Goal: Find contact information: Find contact information

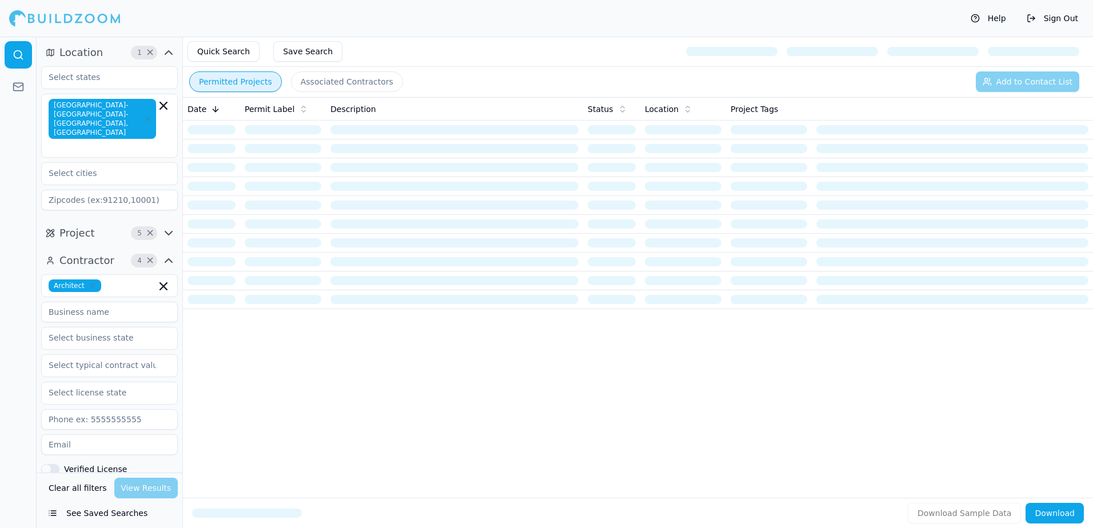
click at [224, 77] on button "Permitted Projects" at bounding box center [235, 81] width 93 height 21
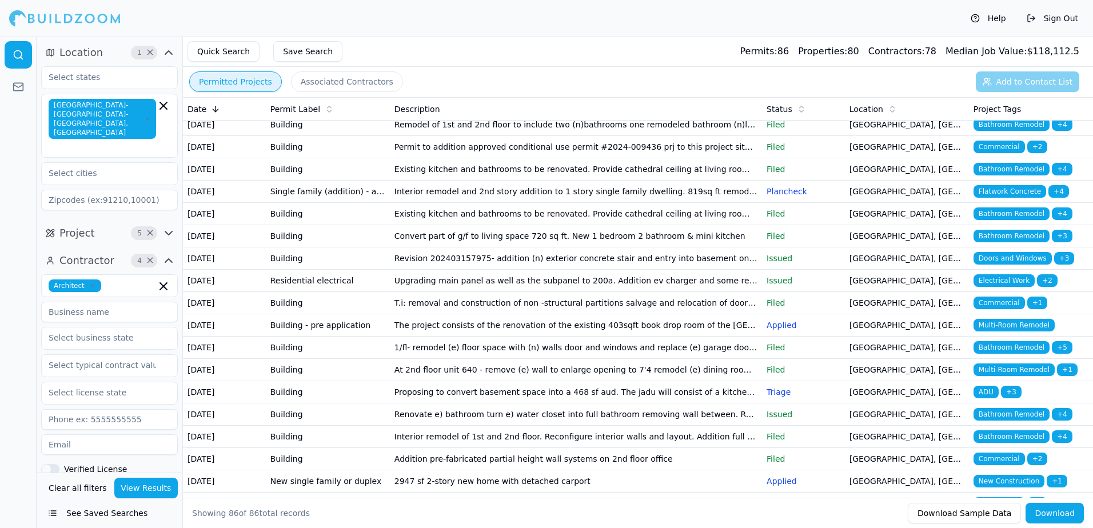
scroll to position [457, 0]
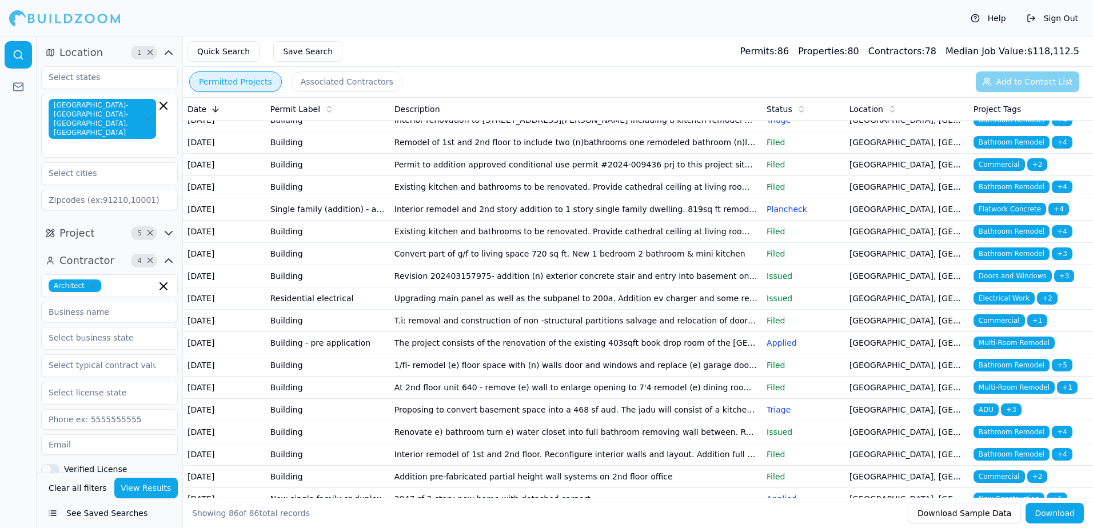
click at [987, 104] on span "New Construction" at bounding box center [1008, 97] width 71 height 13
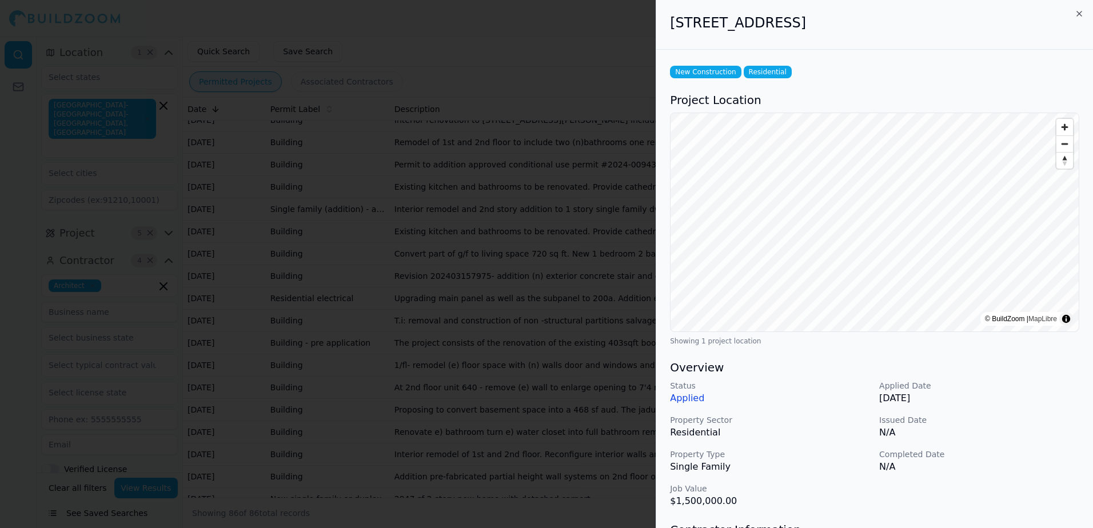
click at [549, 35] on div at bounding box center [546, 264] width 1093 height 528
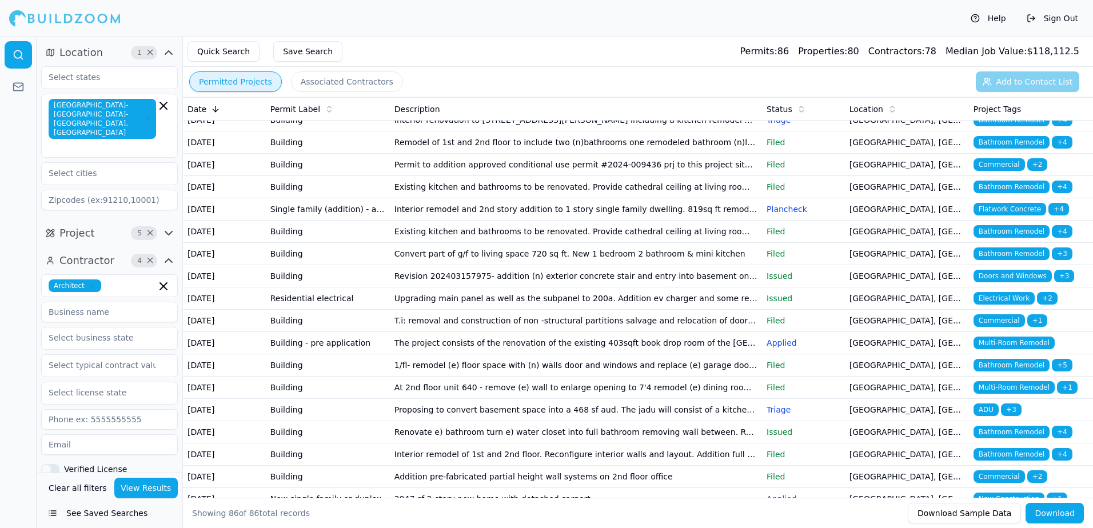
click at [786, 148] on p "Filed" at bounding box center [804, 142] width 74 height 11
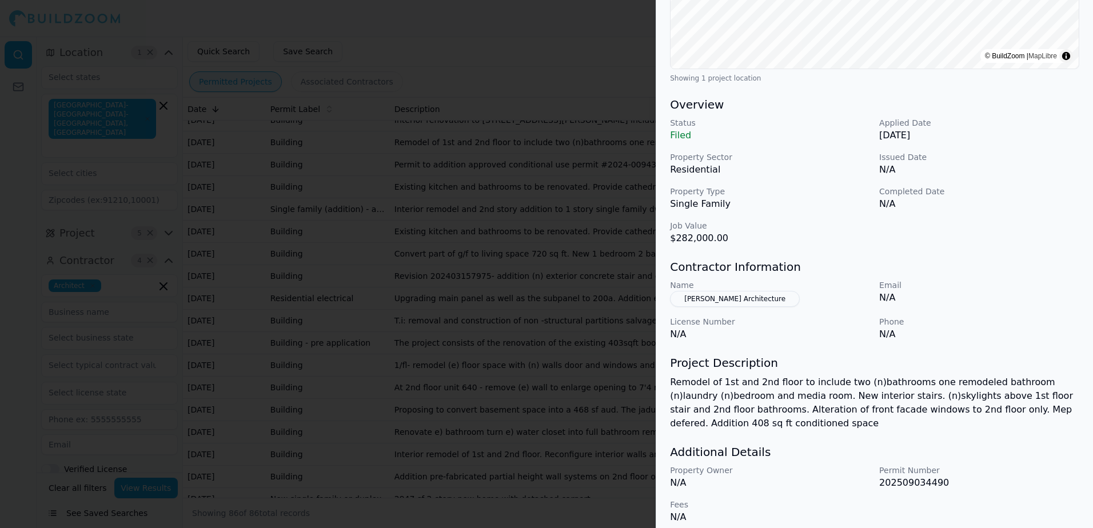
scroll to position [273, 0]
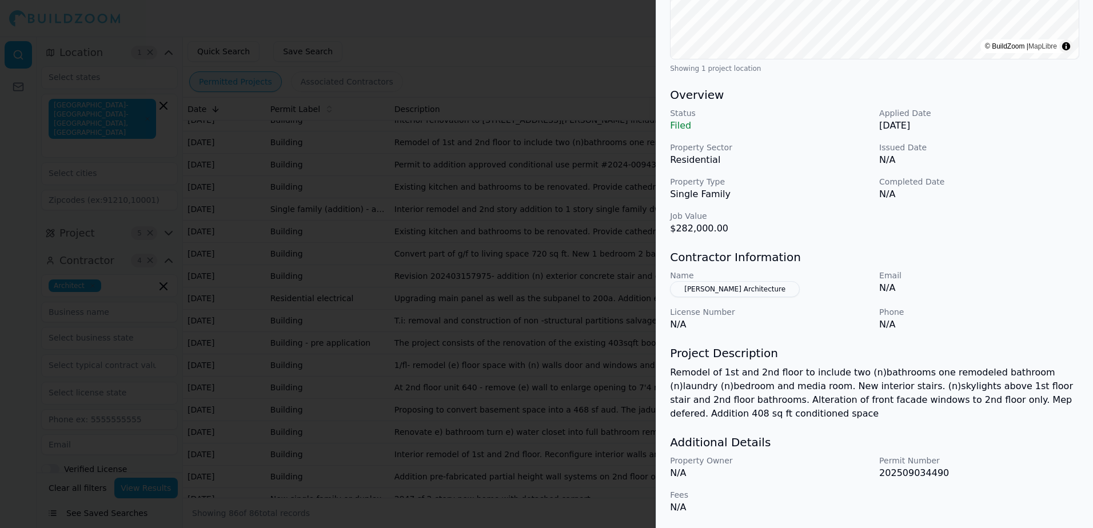
click at [712, 288] on button "[PERSON_NAME] Architecture" at bounding box center [735, 289] width 130 height 16
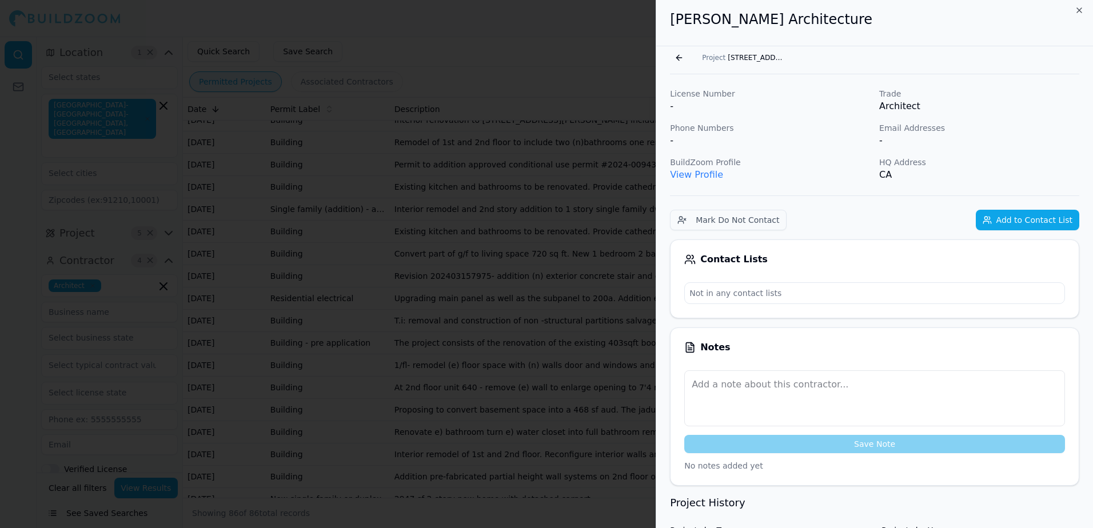
scroll to position [0, 0]
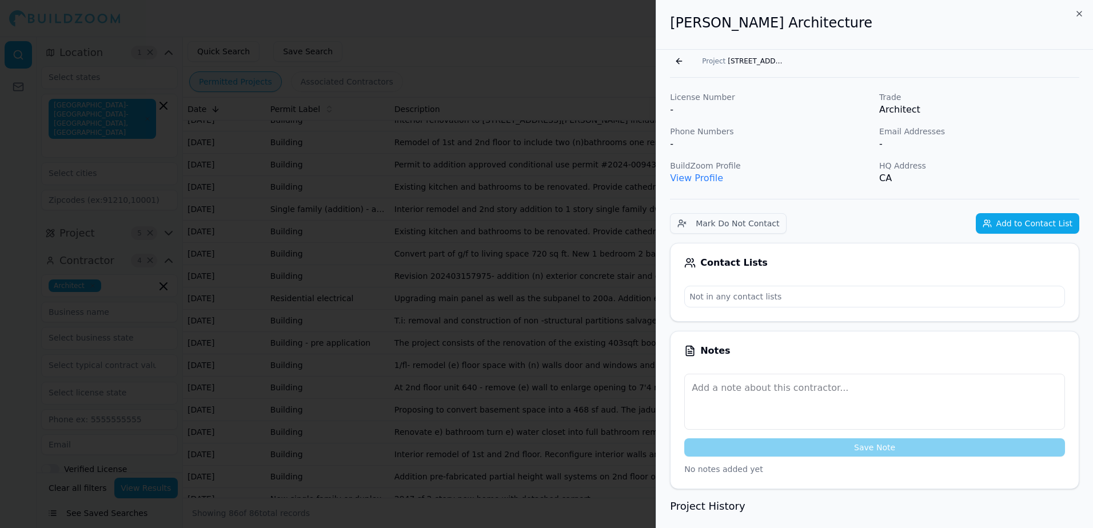
click at [695, 179] on link "View Profile" at bounding box center [696, 178] width 53 height 11
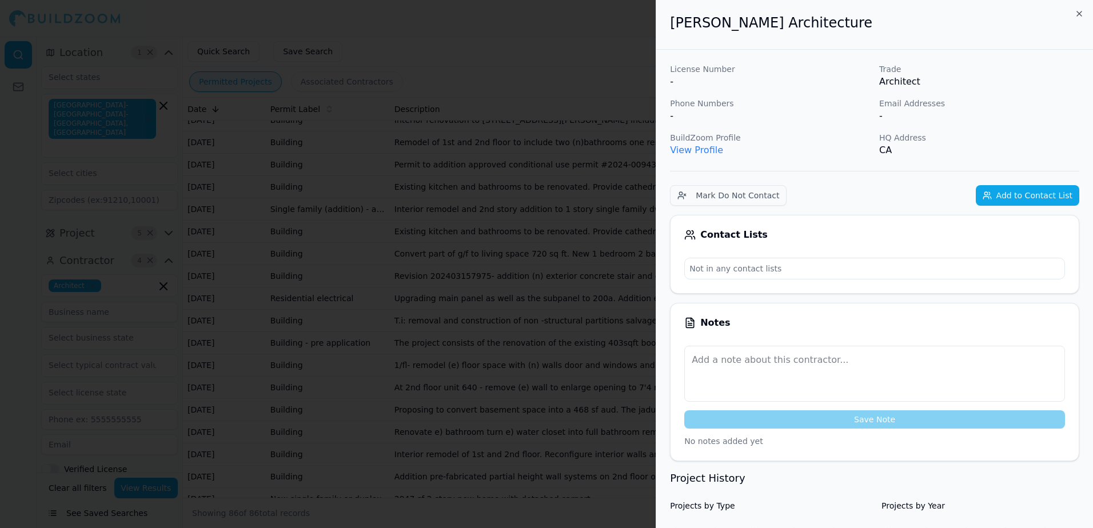
click at [605, 54] on div at bounding box center [546, 264] width 1093 height 528
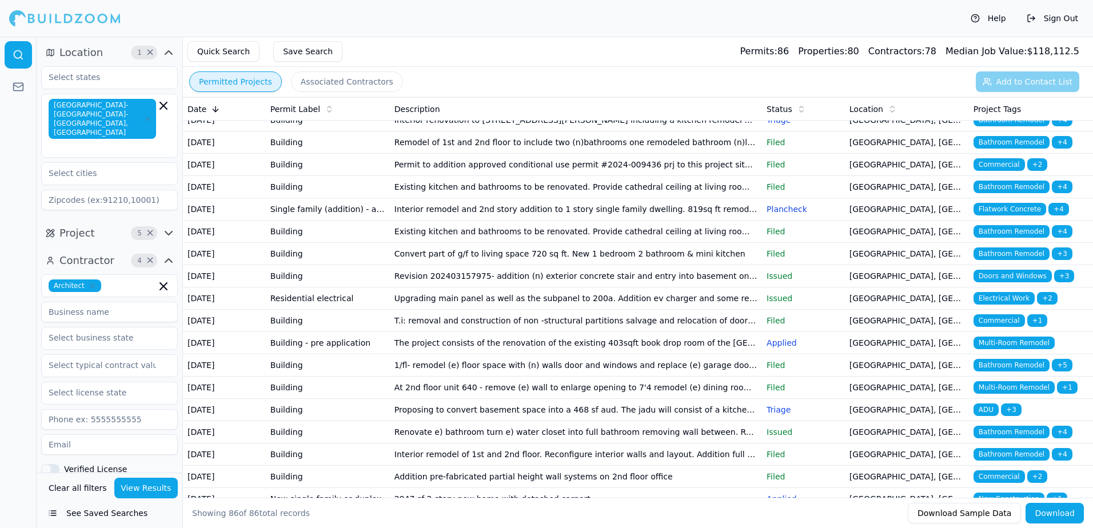
click at [907, 109] on td "[GEOGRAPHIC_DATA], [GEOGRAPHIC_DATA]" at bounding box center [907, 98] width 124 height 22
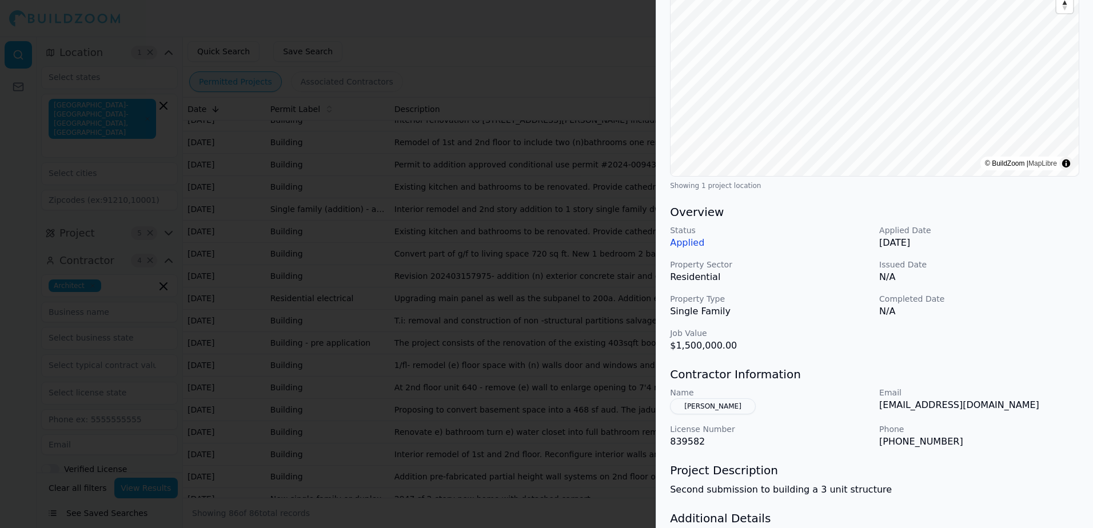
scroll to position [171, 0]
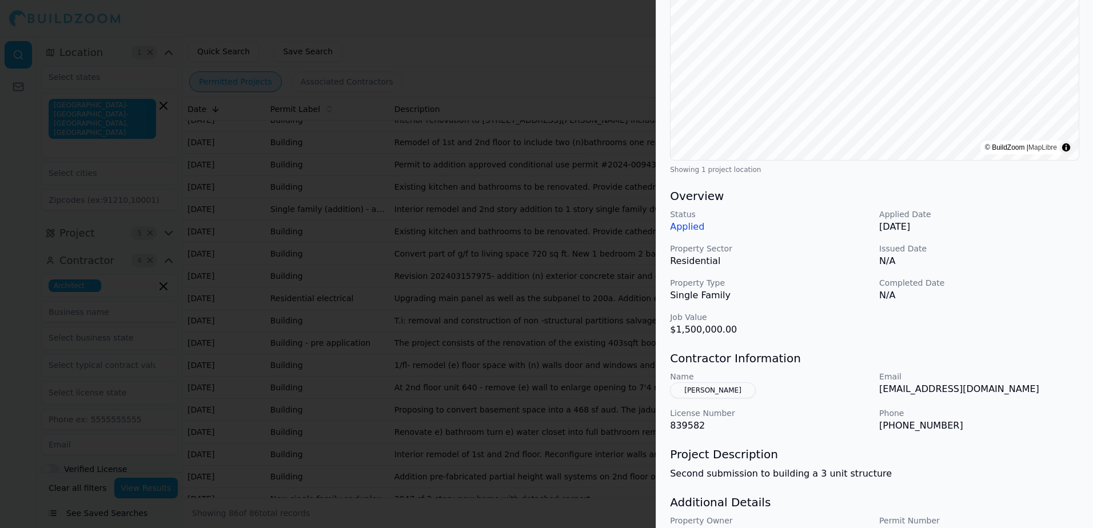
click at [707, 392] on button "[PERSON_NAME]" at bounding box center [713, 390] width 86 height 16
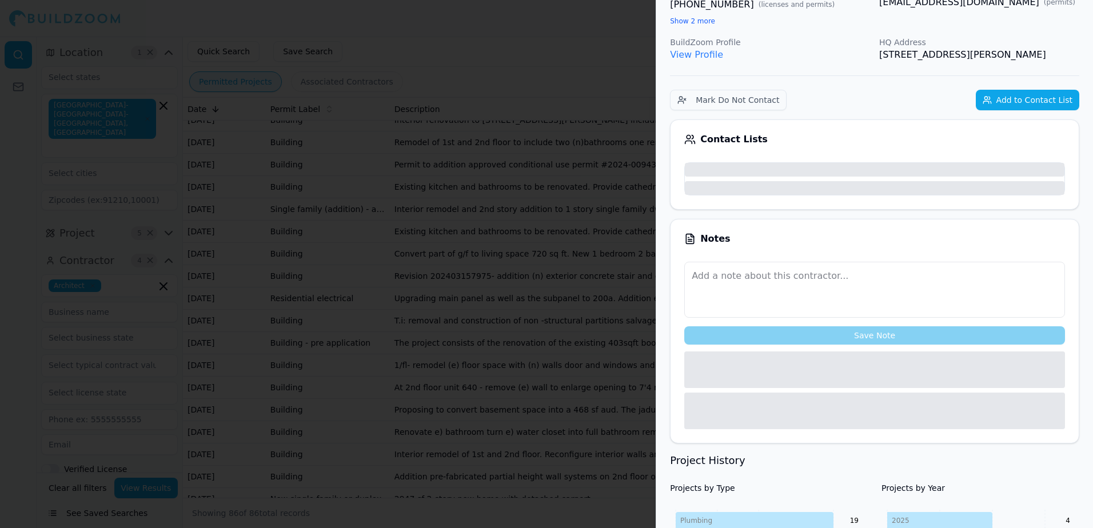
scroll to position [199, 0]
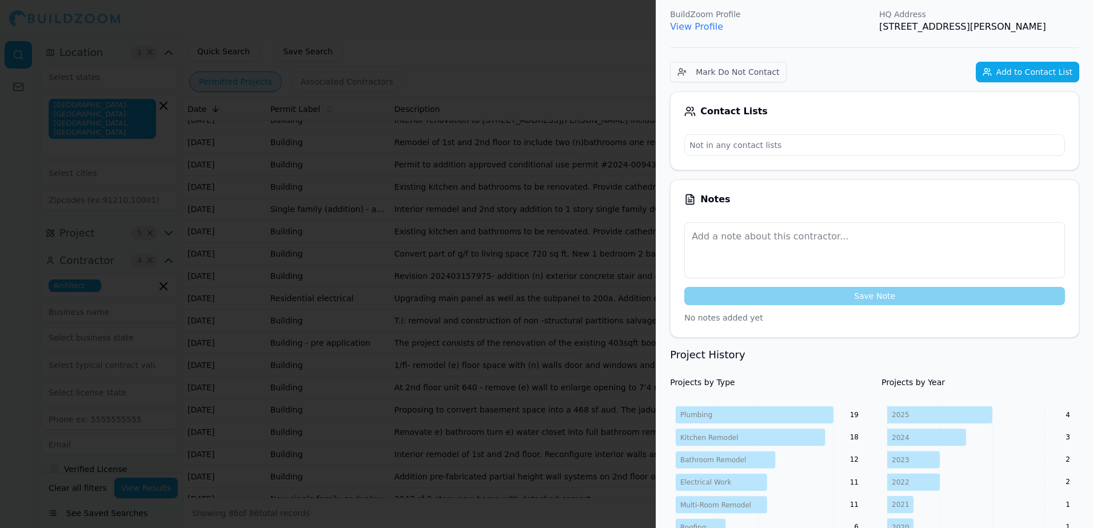
click at [690, 27] on link "View Profile" at bounding box center [696, 26] width 53 height 11
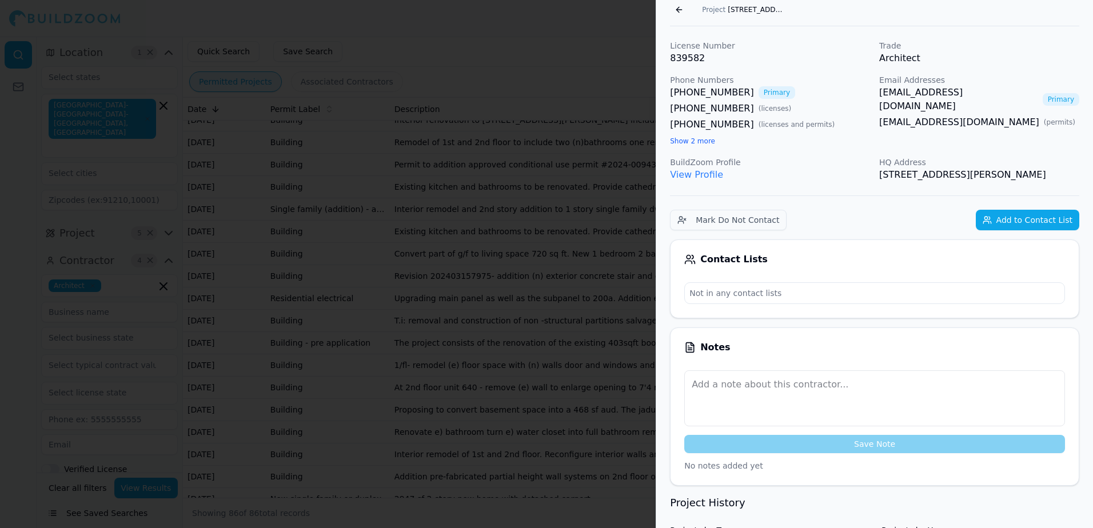
scroll to position [0, 0]
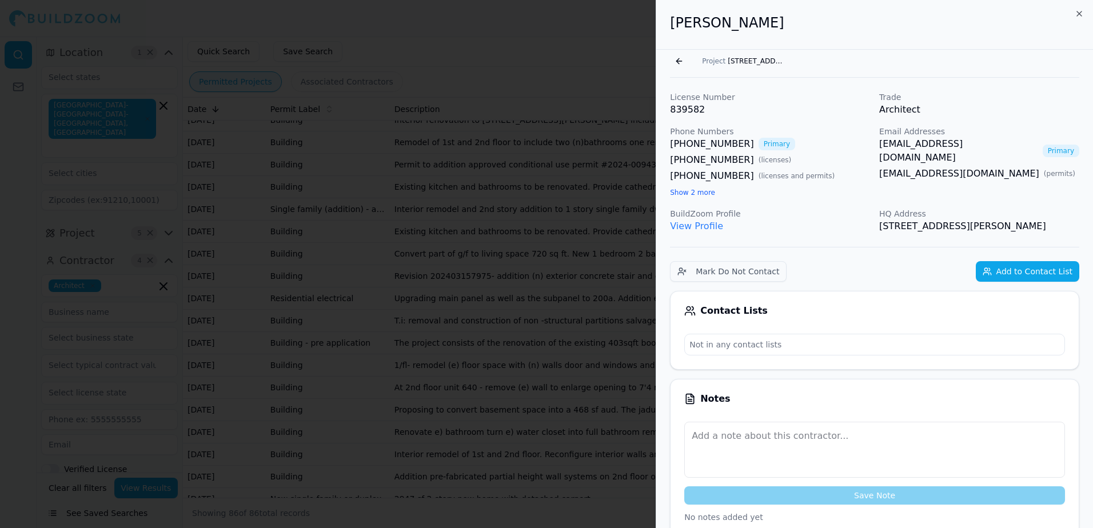
click at [991, 145] on link "[EMAIL_ADDRESS][DOMAIN_NAME]" at bounding box center [958, 150] width 159 height 27
click at [681, 61] on button "Go back" at bounding box center [679, 61] width 18 height 18
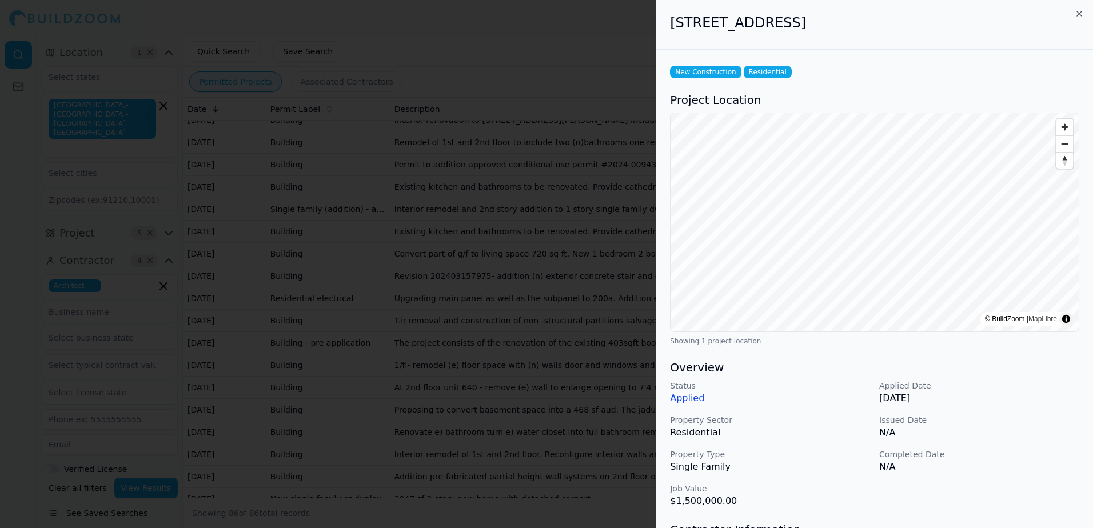
click at [631, 41] on div at bounding box center [546, 264] width 1093 height 528
